Goal: Find specific page/section: Find specific page/section

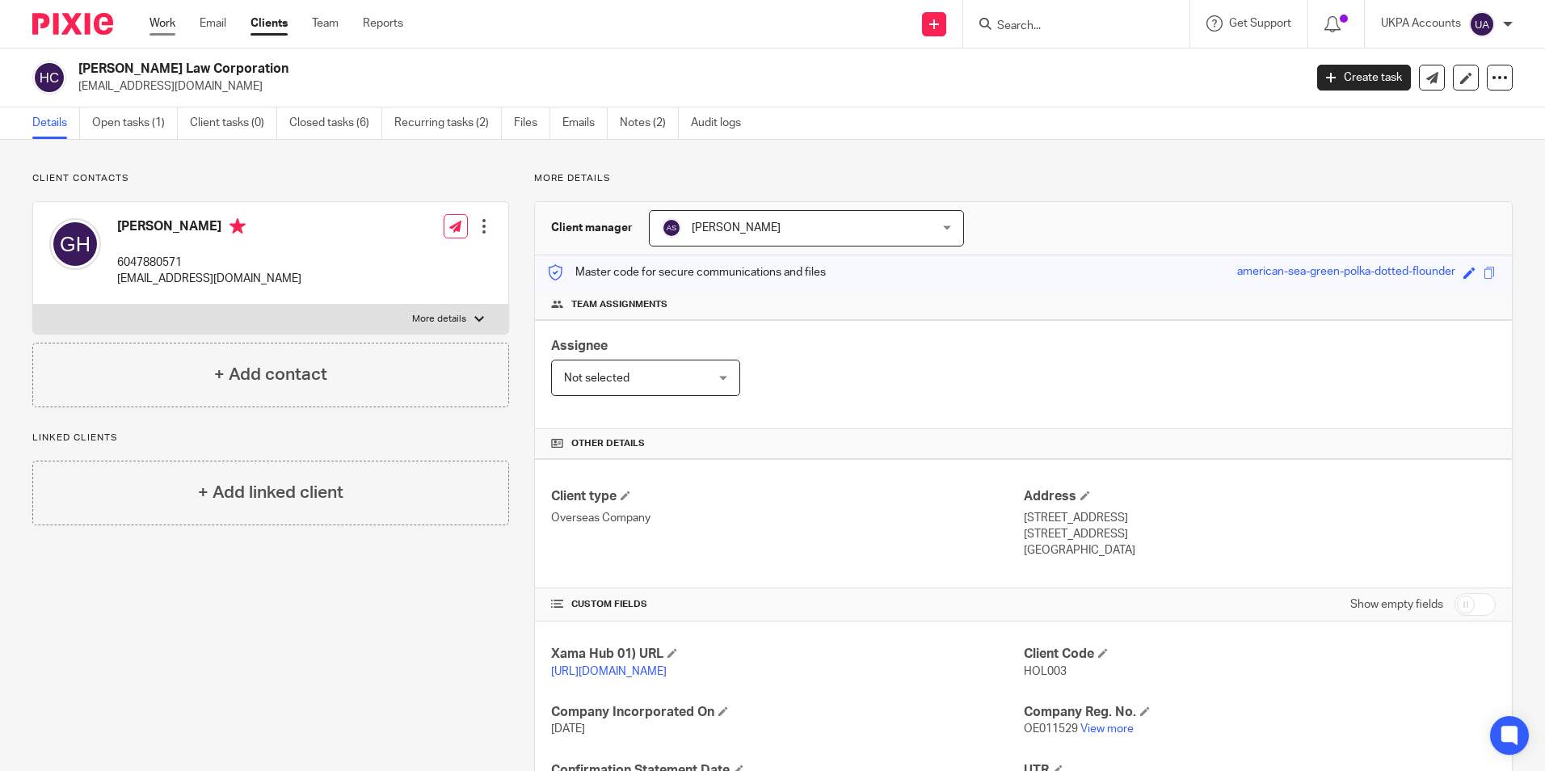
scroll to position [242, 0]
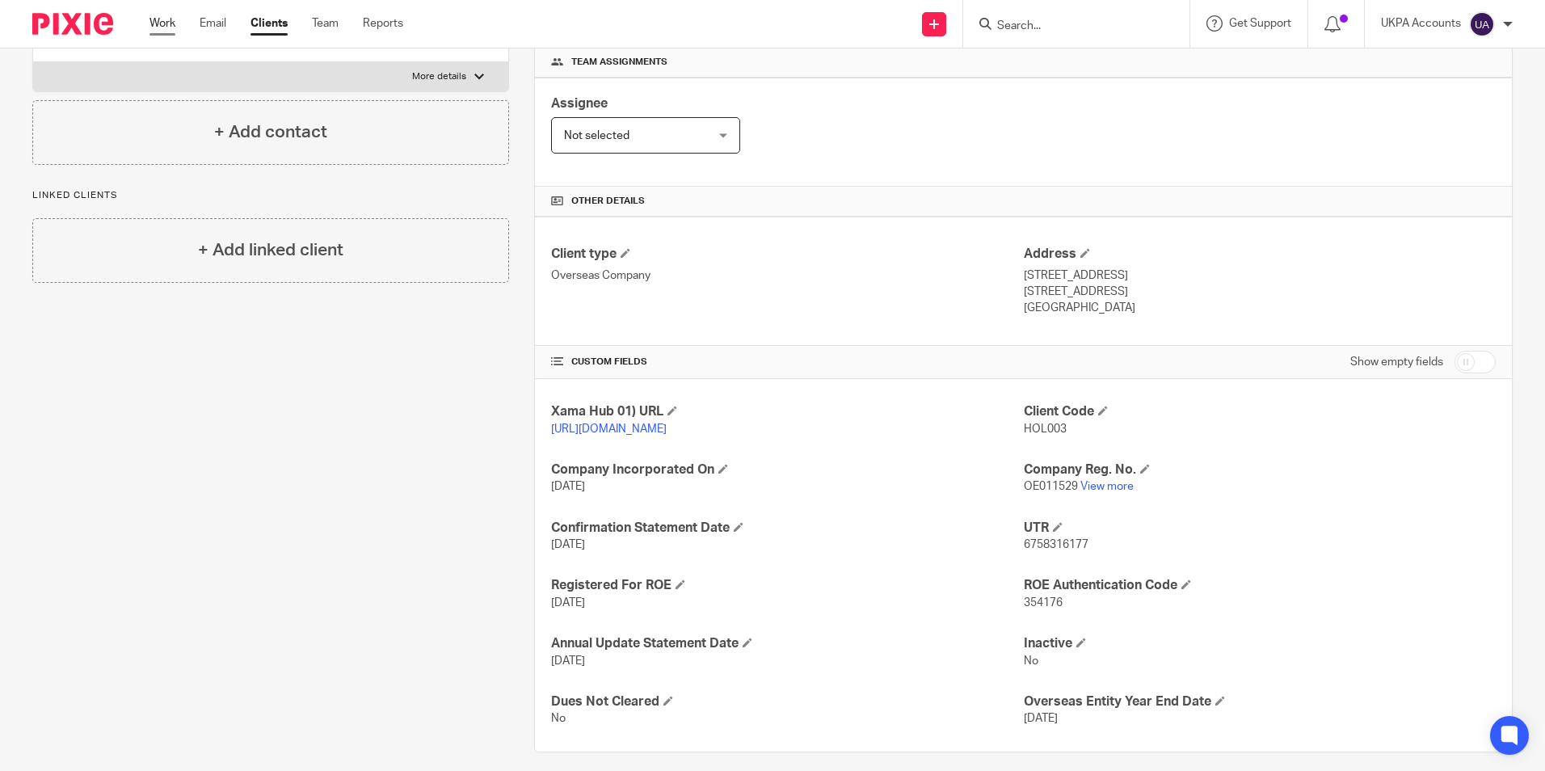
click at [159, 30] on link "Work" at bounding box center [163, 23] width 26 height 16
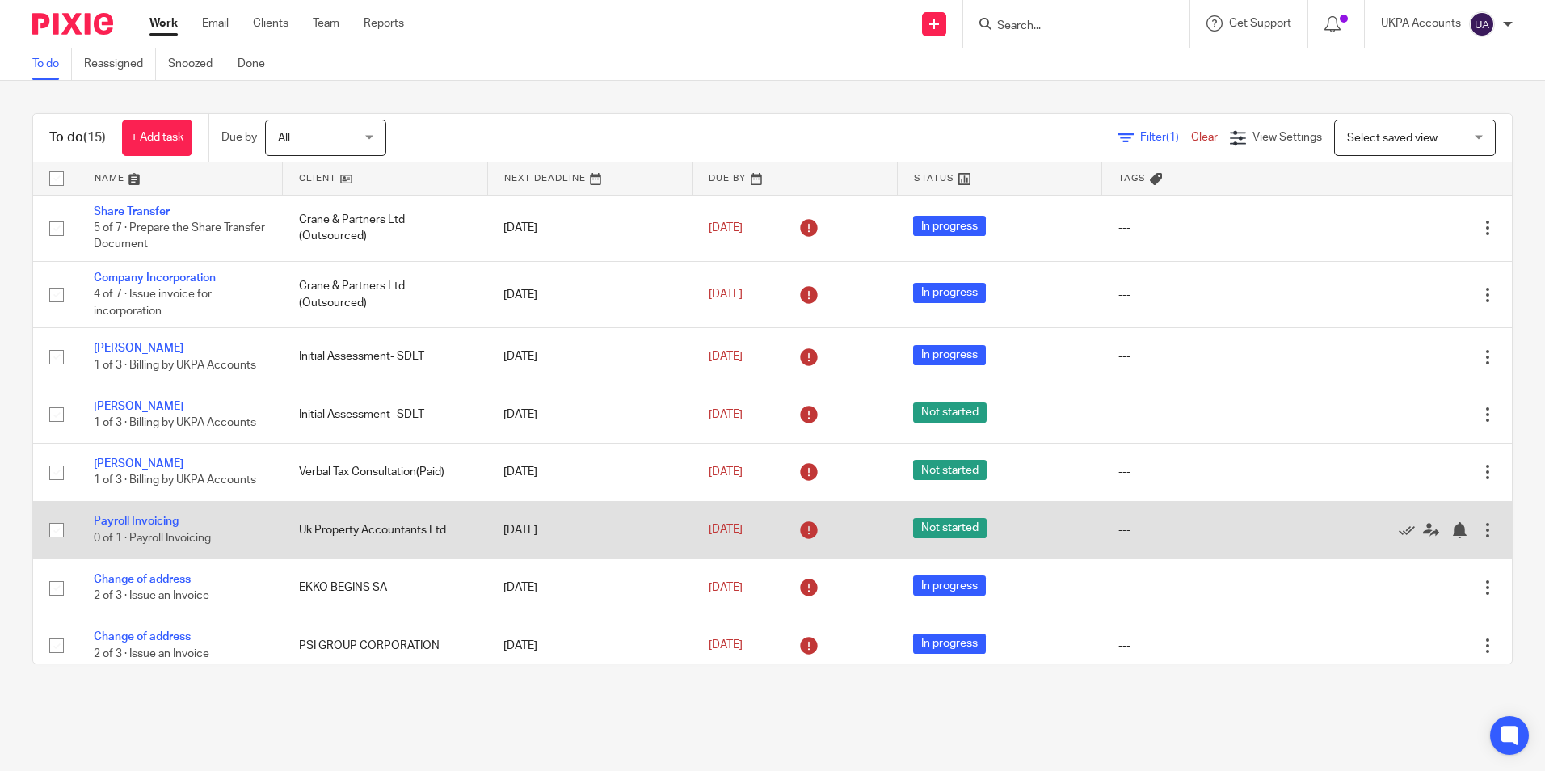
scroll to position [162, 0]
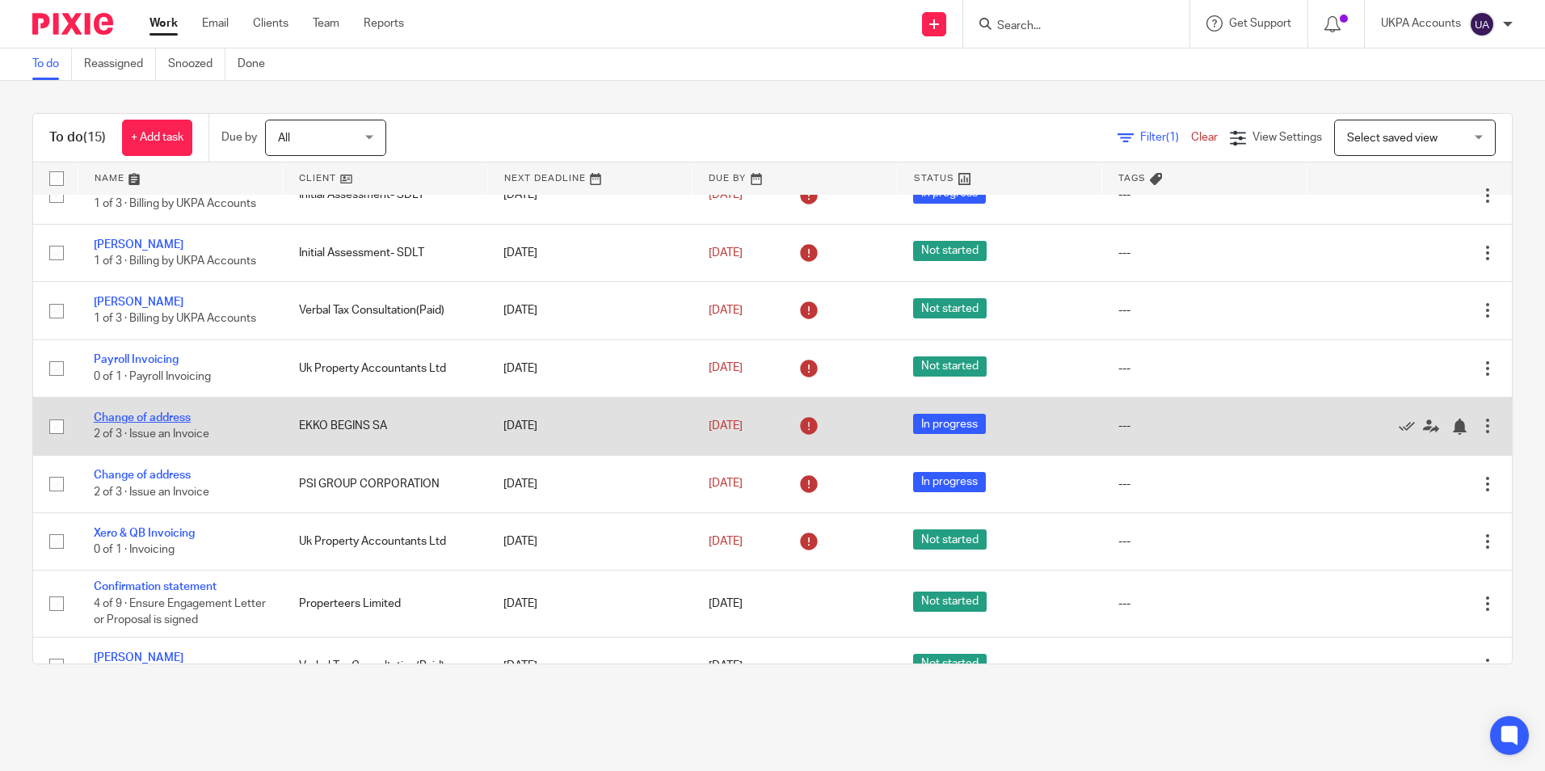
click at [172, 421] on link "Change of address" at bounding box center [142, 417] width 97 height 11
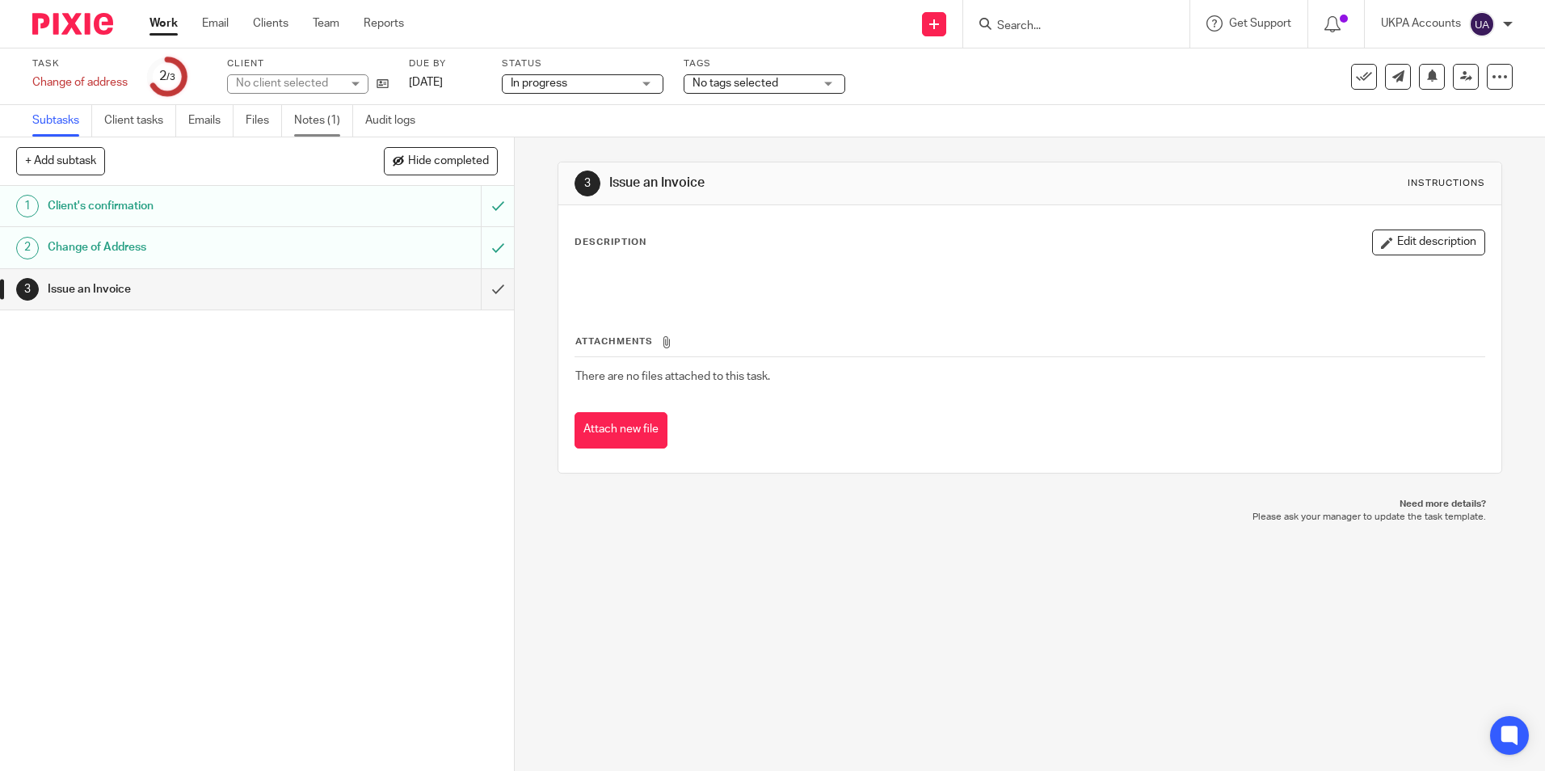
click at [302, 127] on link "Notes (1)" at bounding box center [323, 121] width 59 height 32
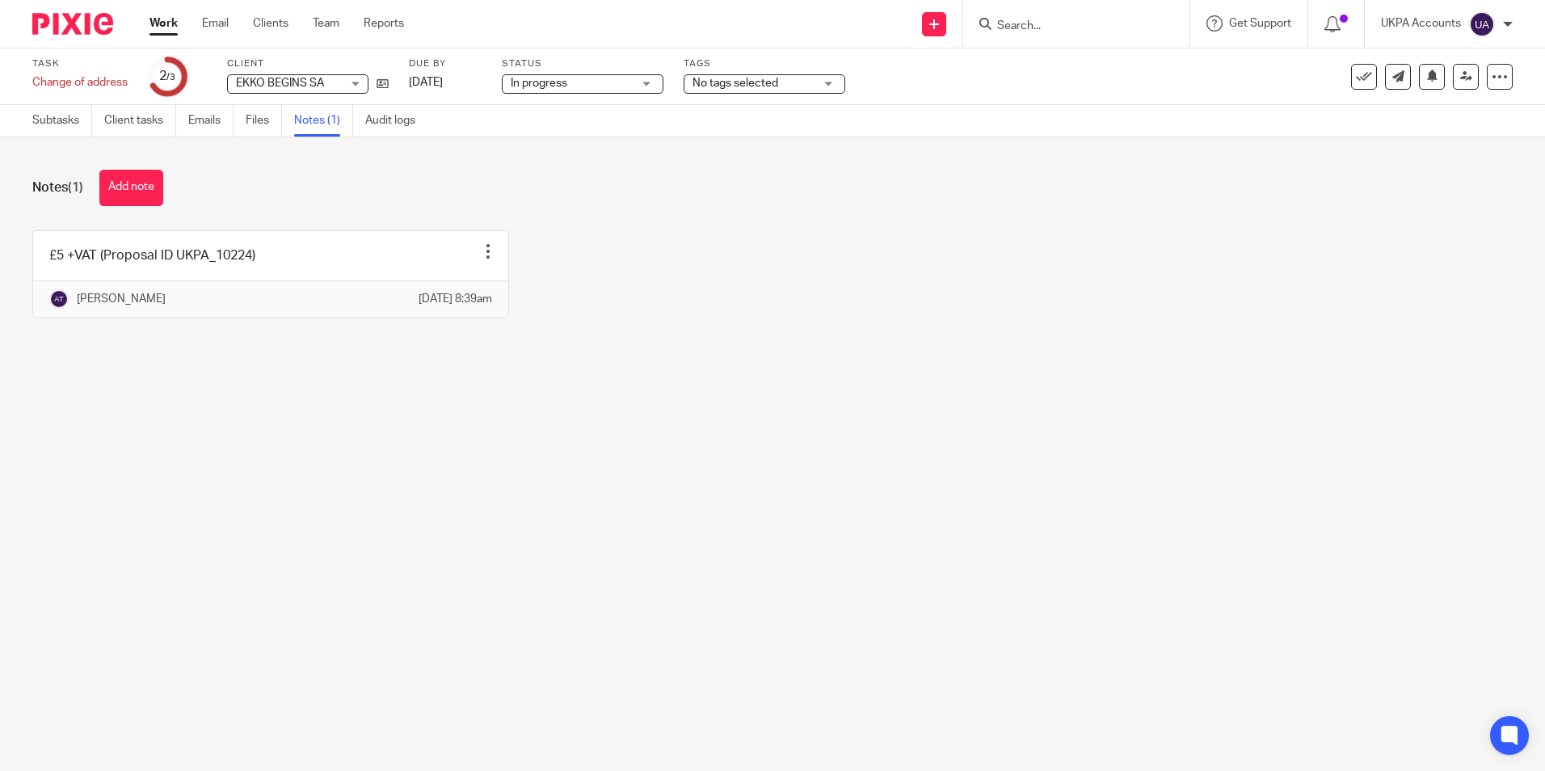
click at [560, 514] on main "Task Change of address Save Change of address 2 /3 Client EKKO BEGINS SA EKKO B…" at bounding box center [772, 385] width 1545 height 771
click at [386, 82] on icon at bounding box center [383, 84] width 12 height 12
click at [162, 26] on link "Work" at bounding box center [164, 23] width 28 height 16
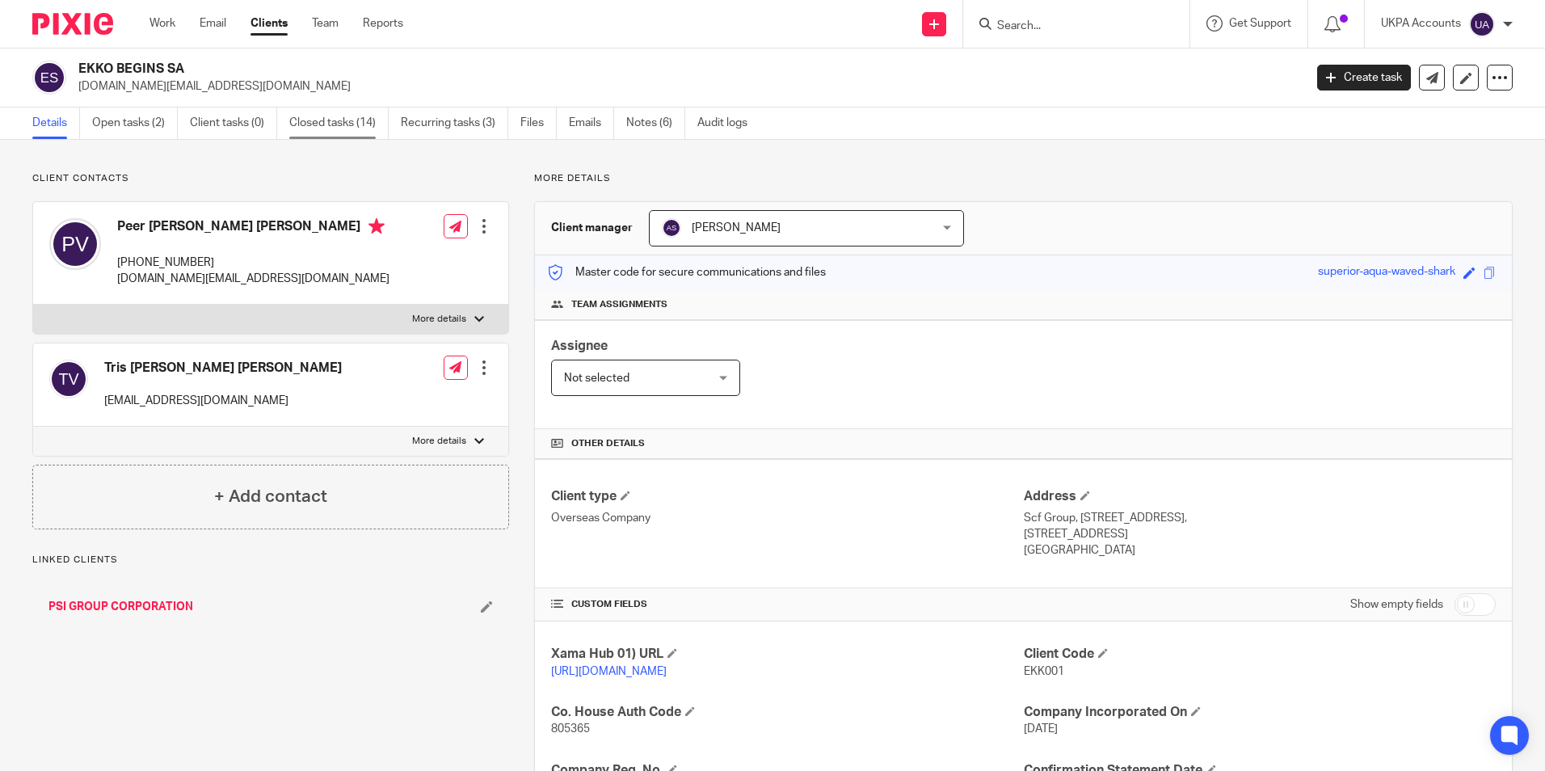
click at [364, 125] on link "Closed tasks (14)" at bounding box center [338, 123] width 99 height 32
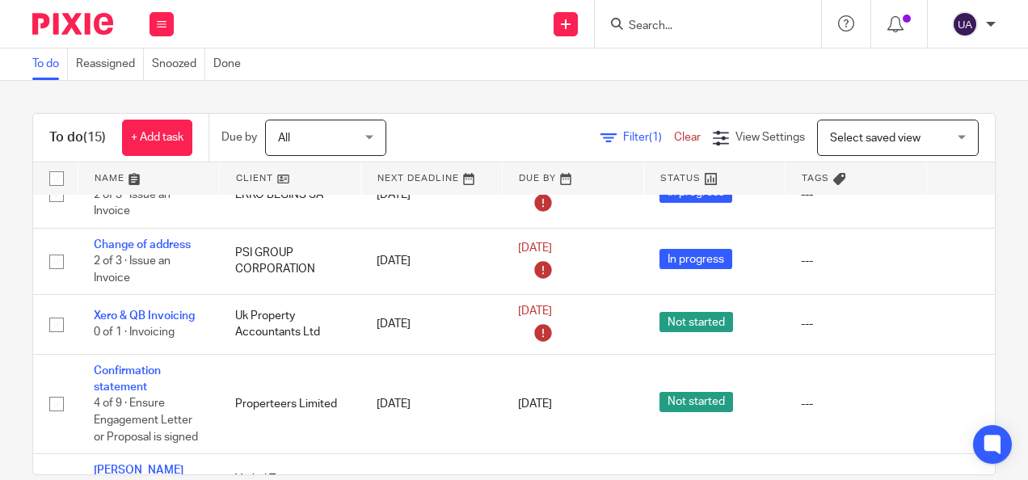
scroll to position [462, 0]
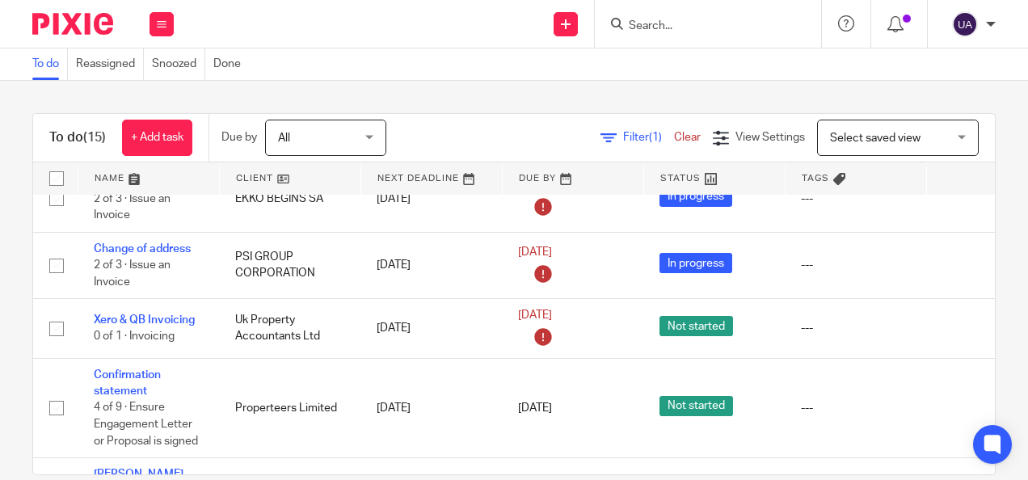
click at [681, 27] on input "Search" at bounding box center [699, 26] width 145 height 15
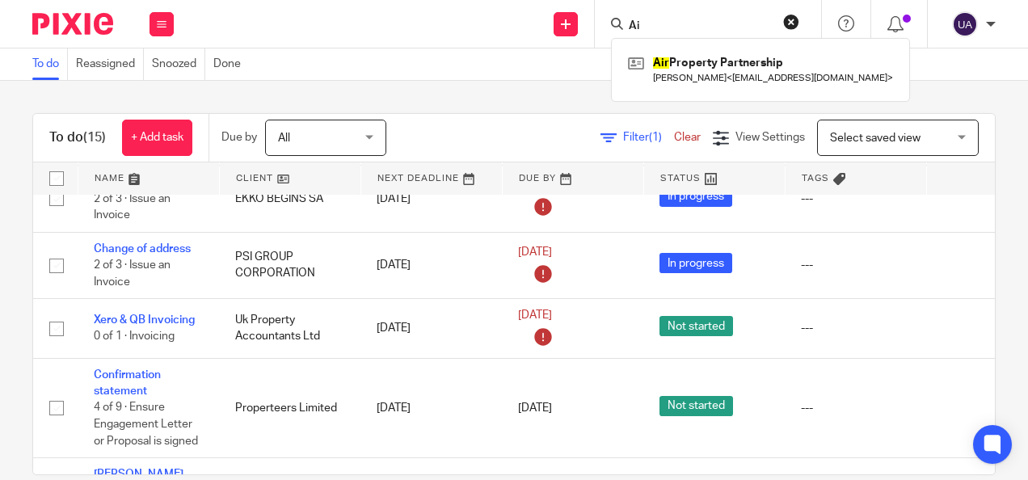
type input "A"
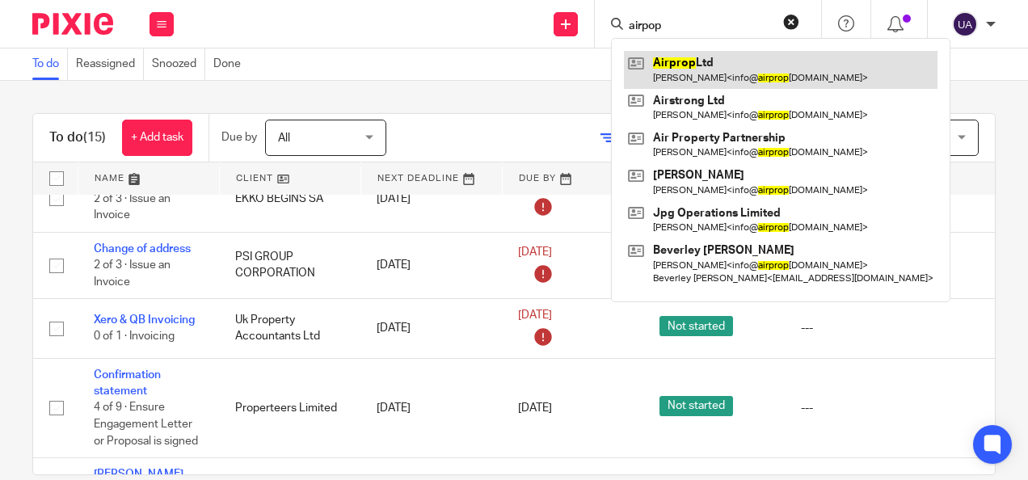
type input "airpop"
click at [702, 66] on link at bounding box center [781, 69] width 314 height 37
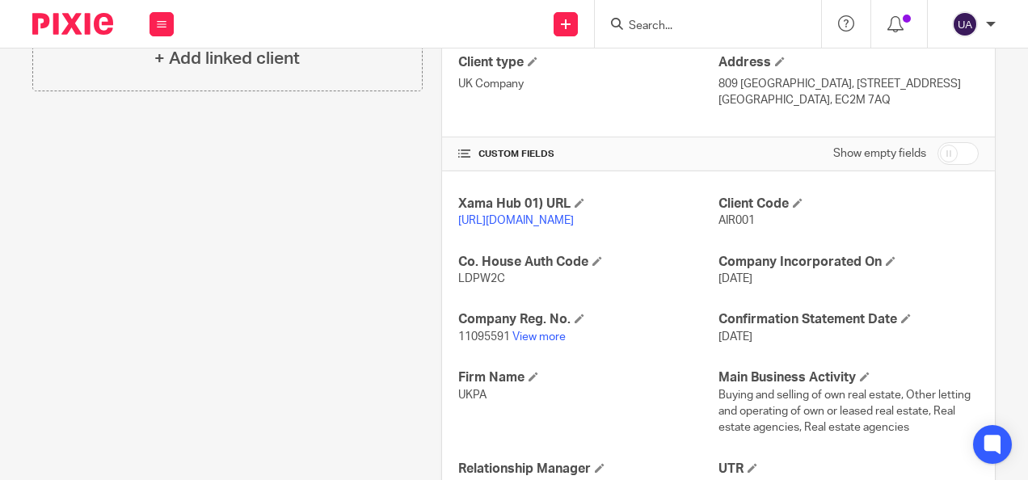
scroll to position [444, 0]
